Goal: Check status

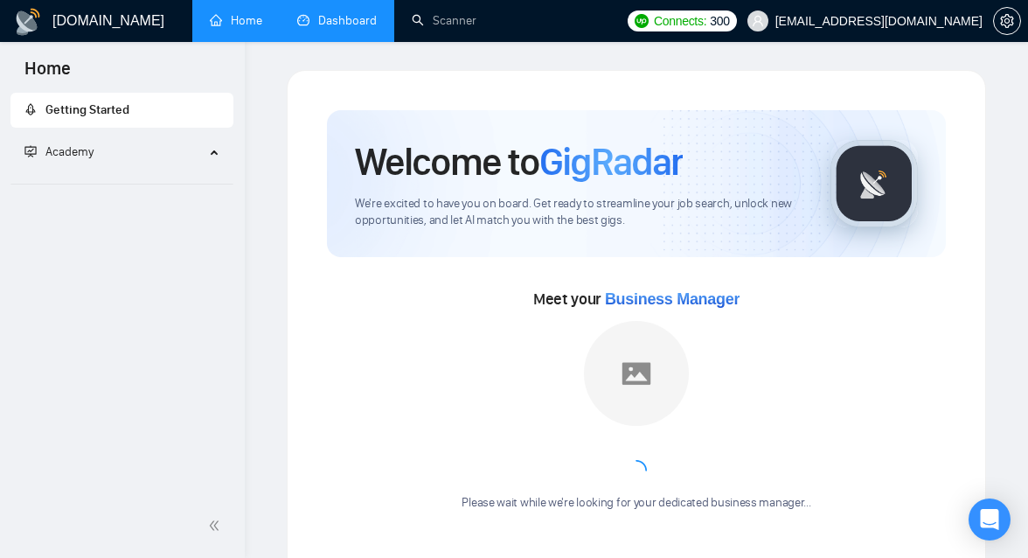
click at [361, 16] on link "Dashboard" at bounding box center [337, 20] width 80 height 15
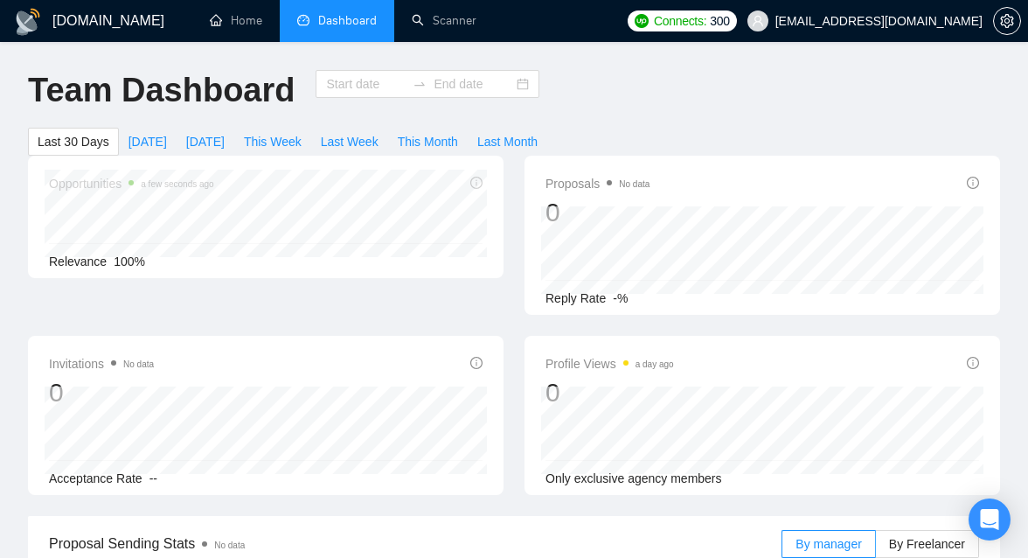
type input "[DATE]"
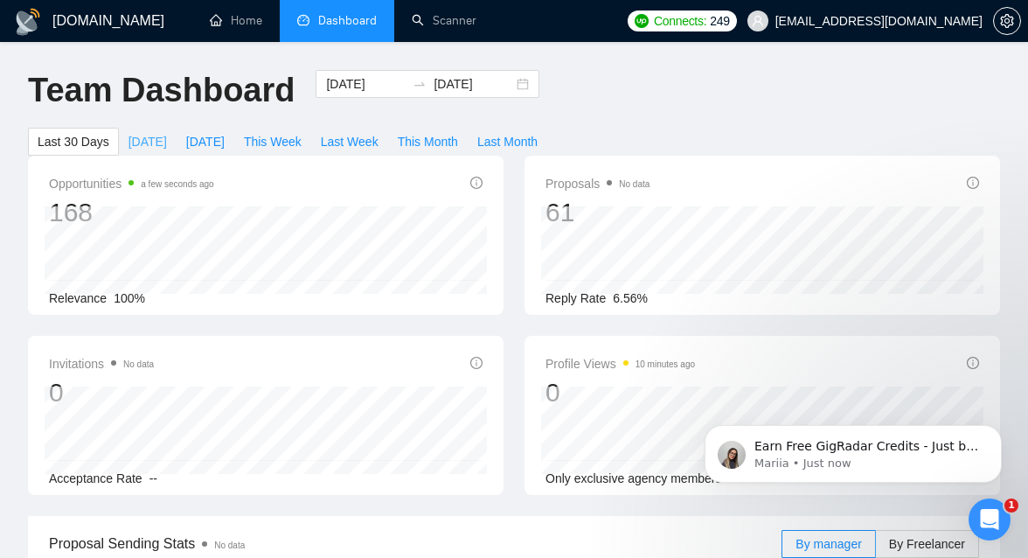
click at [147, 143] on span "[DATE]" at bounding box center [148, 141] width 38 height 19
click at [990, 519] on icon "Open Intercom Messenger" at bounding box center [990, 519] width 29 height 29
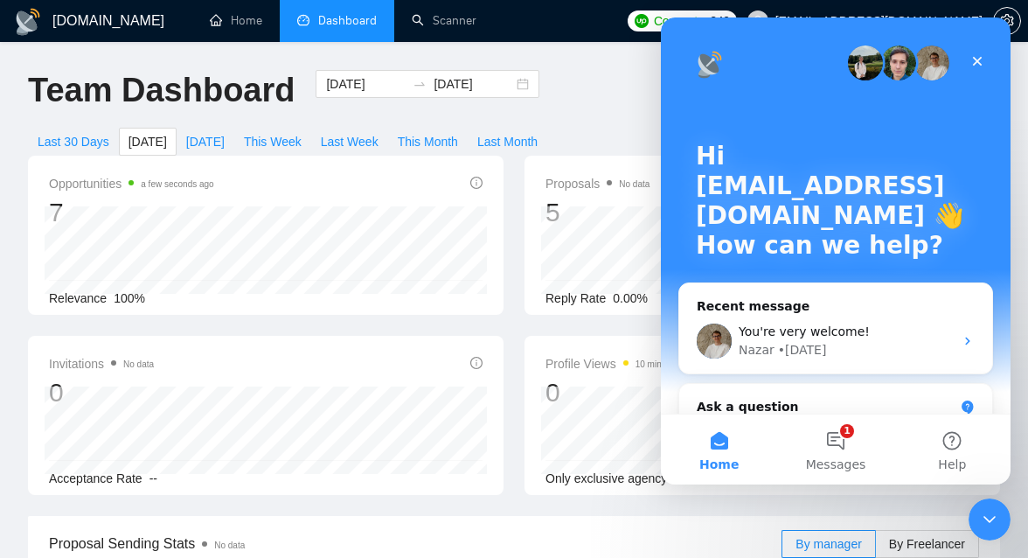
click at [574, 98] on div "Team Dashboard [DATE] [DATE] Last 30 Days [DATE] [DATE] This Week Last Week Thi…" at bounding box center [513, 113] width 993 height 86
click at [428, 116] on div "[DATE] [DATE]" at bounding box center [427, 99] width 245 height 58
click at [179, 153] on button "[DATE]" at bounding box center [206, 142] width 58 height 28
type input "[DATE]"
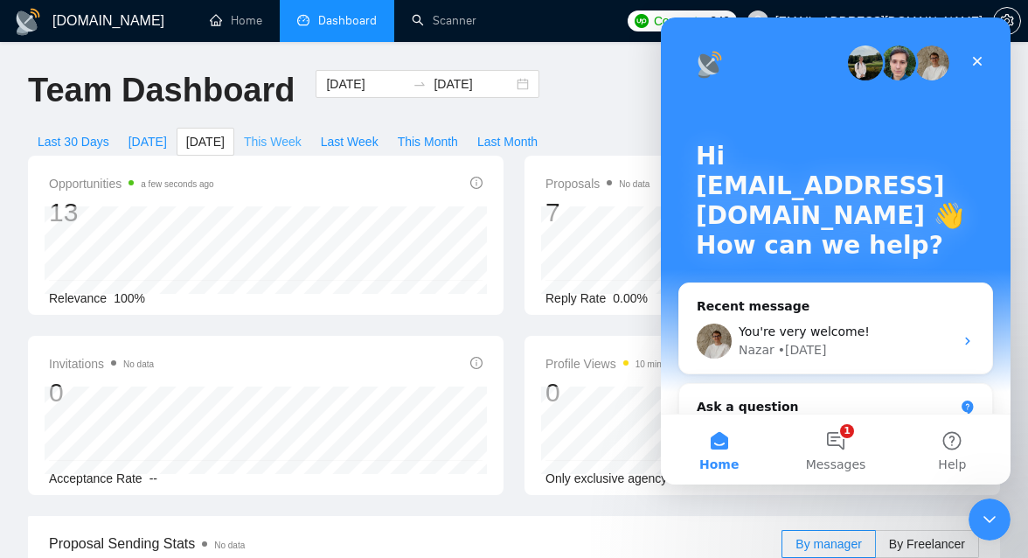
click at [267, 142] on span "This Week" at bounding box center [273, 141] width 58 height 19
type input "[DATE]"
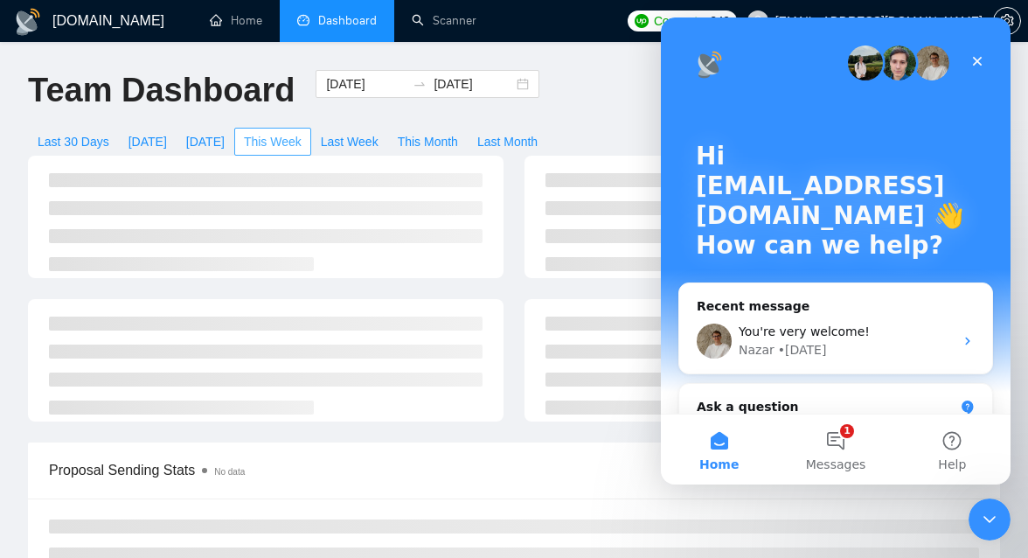
click at [267, 142] on span "This Week" at bounding box center [273, 141] width 58 height 19
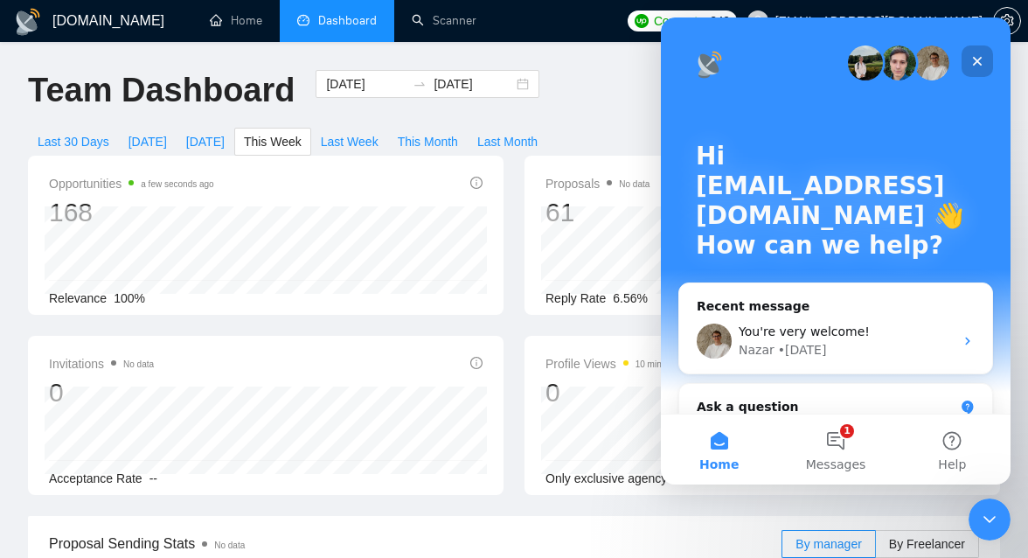
click at [977, 69] on div "Close" at bounding box center [977, 60] width 31 height 31
